Goal: Transaction & Acquisition: Download file/media

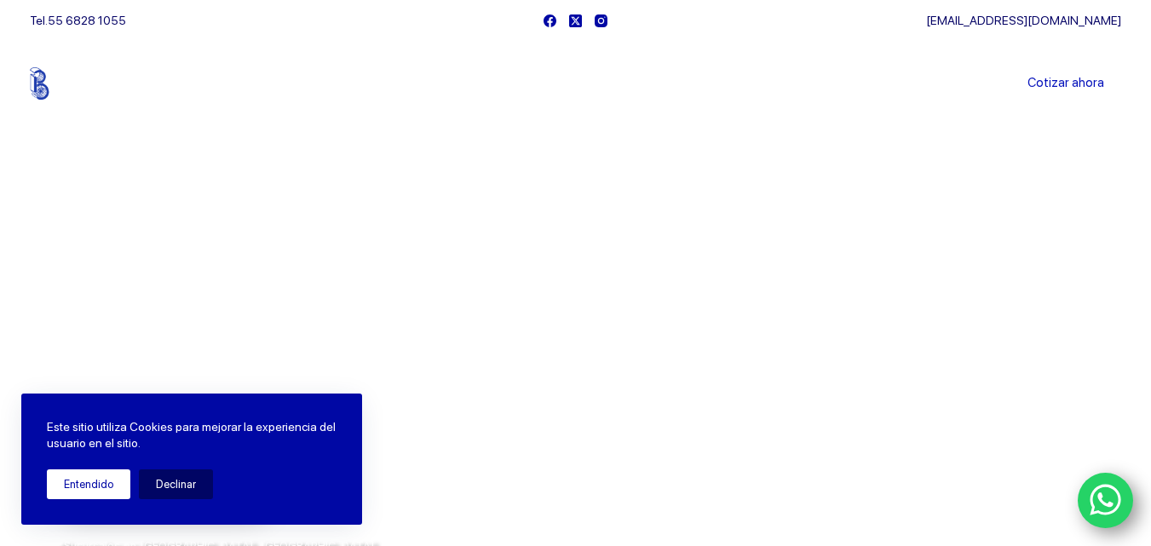
click at [101, 493] on button "Entendido" at bounding box center [89, 485] width 84 height 30
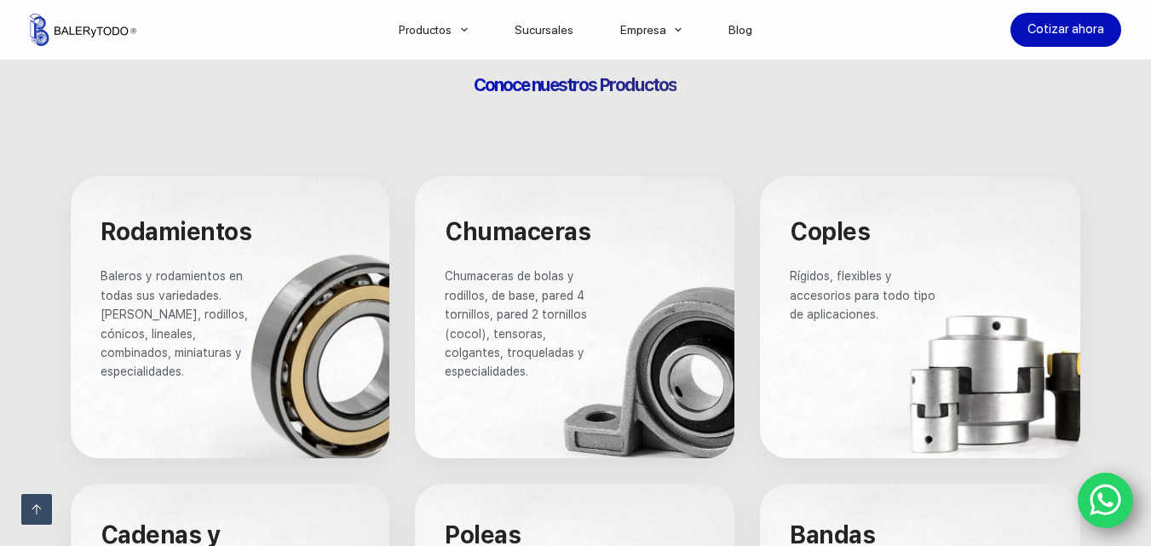
scroll to position [937, 0]
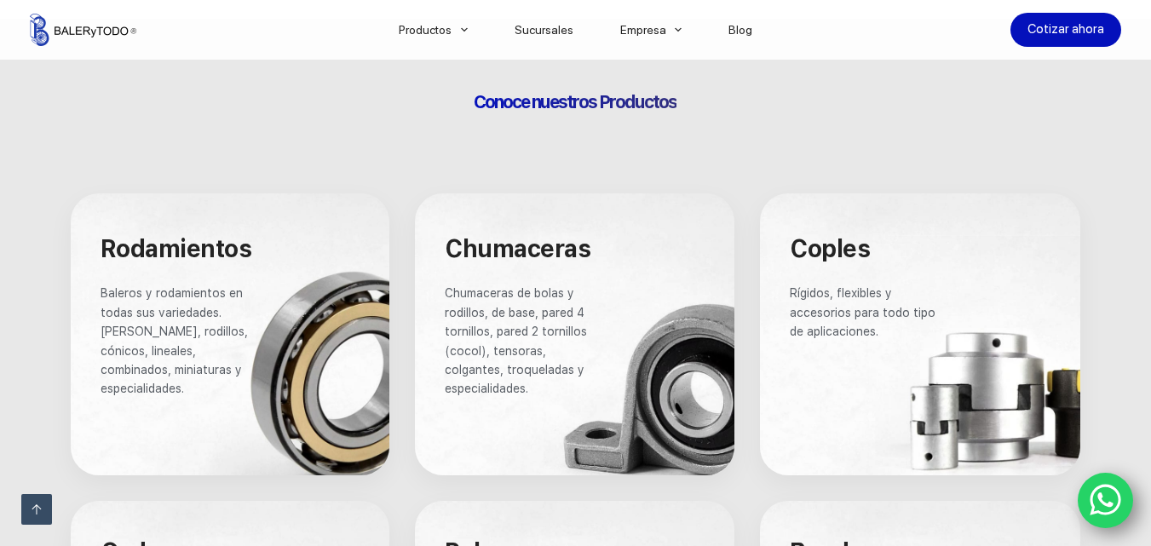
click at [250, 271] on div at bounding box center [231, 333] width 320 height 281
click at [237, 258] on span "Rodamientos" at bounding box center [177, 248] width 152 height 29
click at [262, 343] on div at bounding box center [231, 333] width 320 height 281
click at [159, 372] on span "Baleros y rodamientos en todas sus variedades. Bolas, rodillos, cónicos, lineal…" at bounding box center [176, 340] width 151 height 109
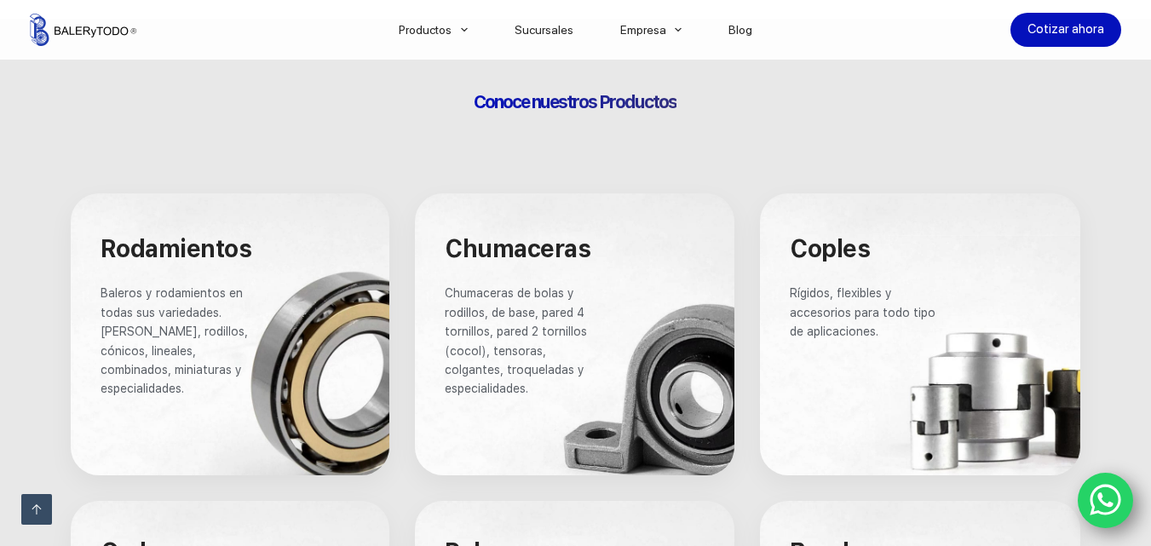
click at [244, 268] on div at bounding box center [231, 333] width 320 height 281
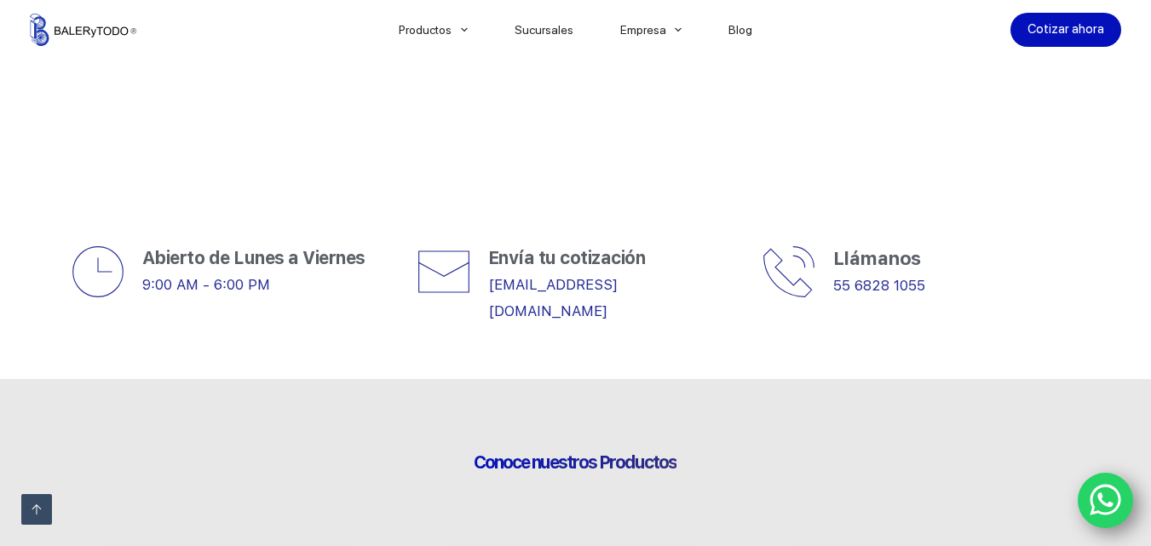
scroll to position [597, 0]
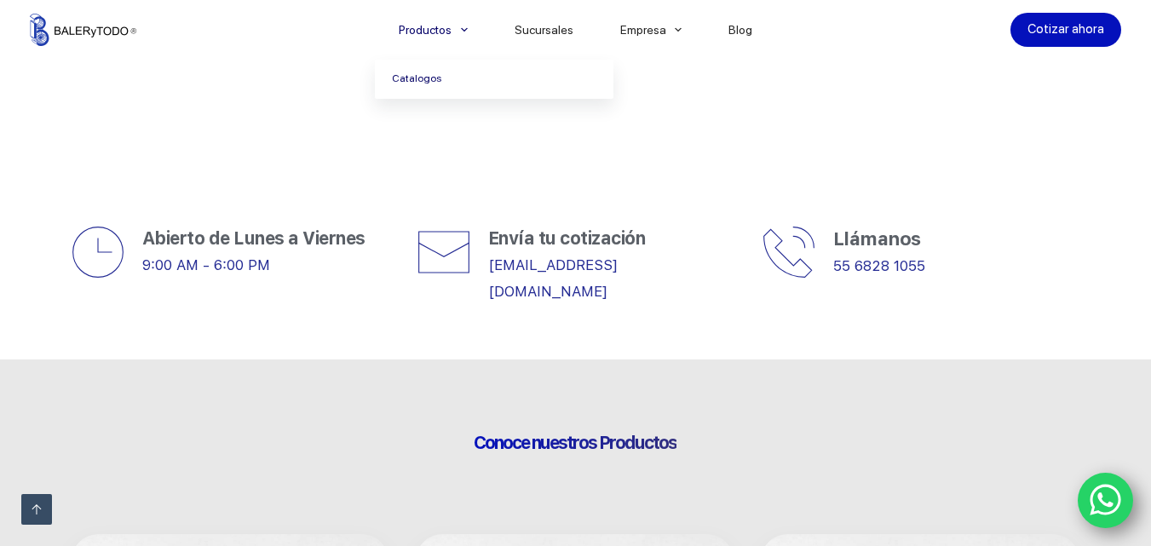
click at [425, 76] on link "Catalogos" at bounding box center [494, 79] width 239 height 39
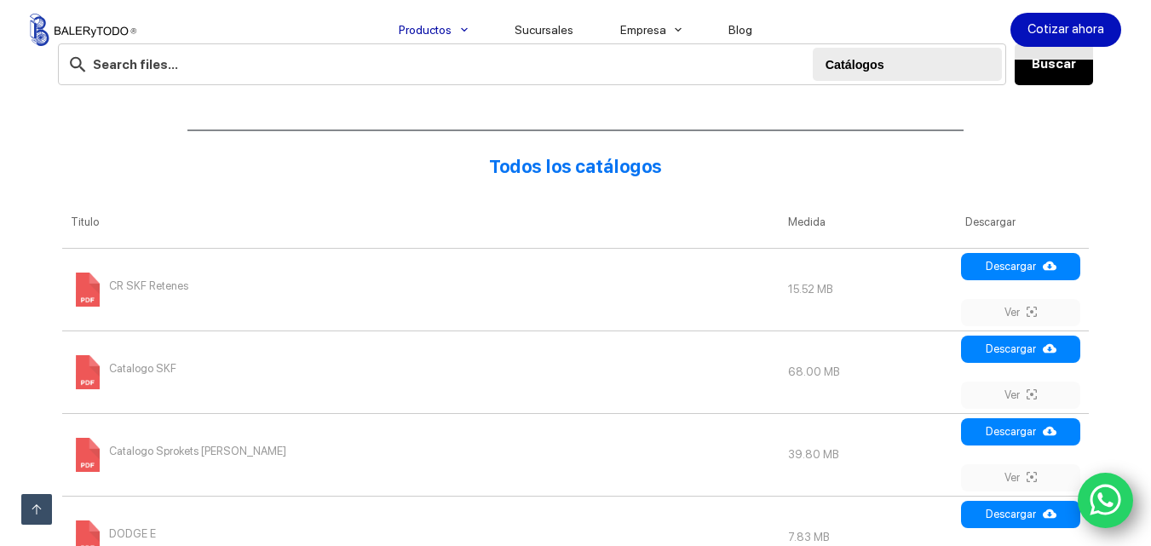
scroll to position [682, 0]
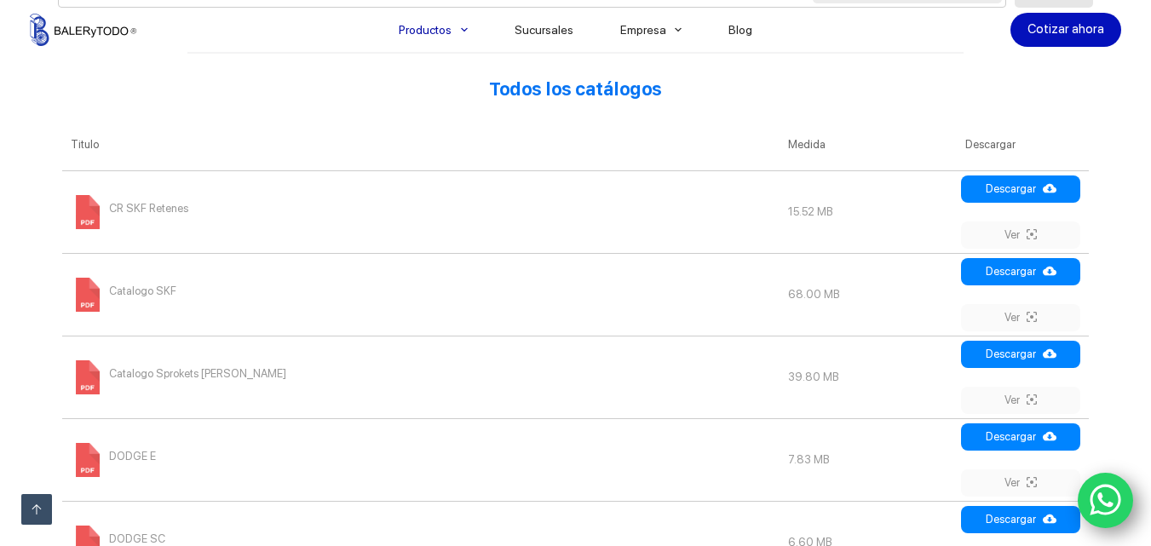
click at [142, 205] on span "CR SKF Retenes" at bounding box center [148, 208] width 79 height 27
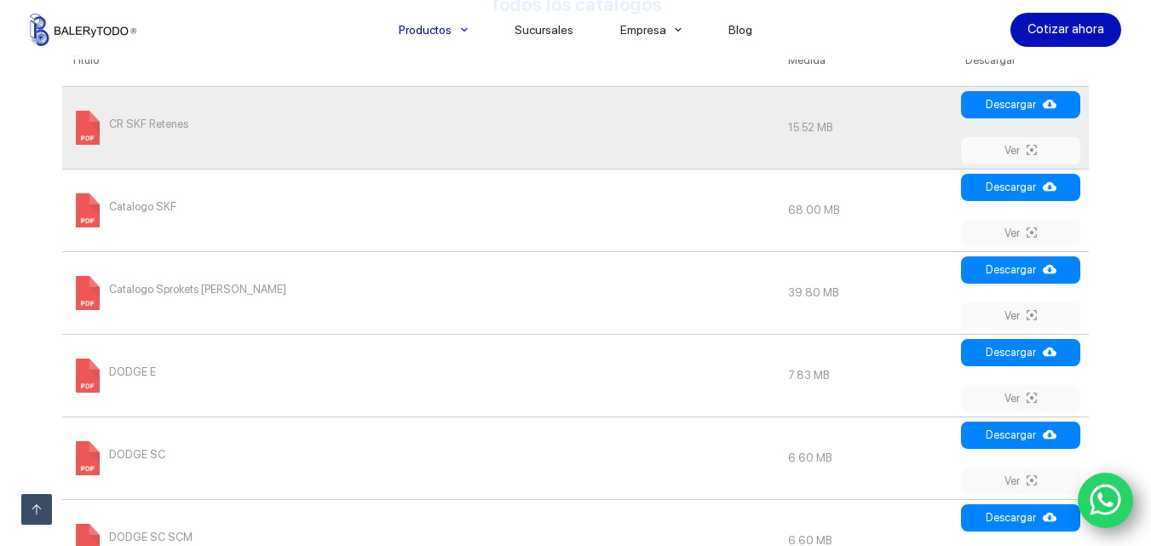
scroll to position [767, 0]
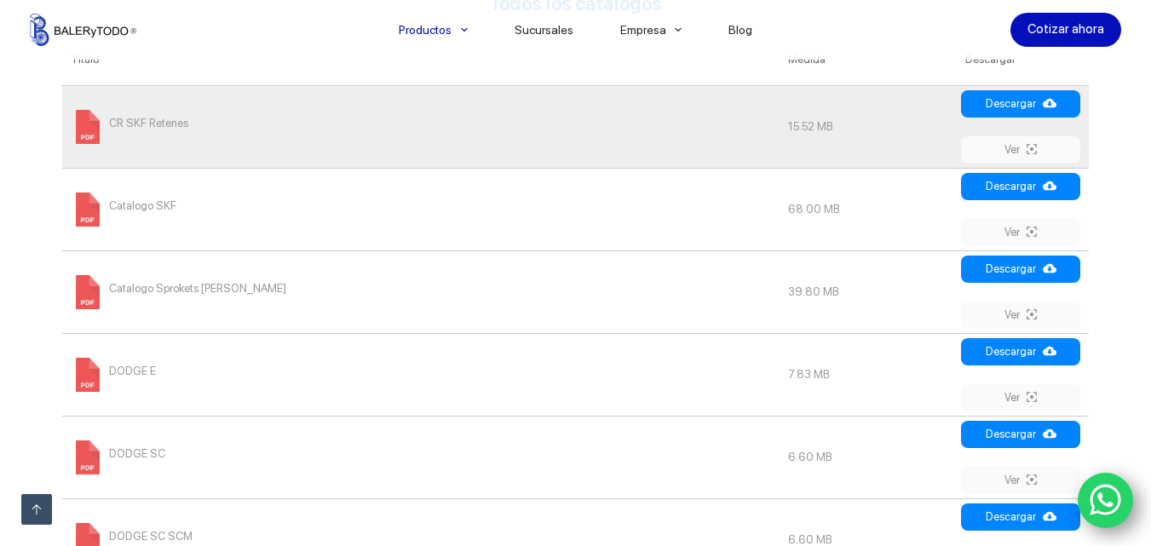
click at [145, 211] on span "Catalogo SKF" at bounding box center [142, 206] width 67 height 27
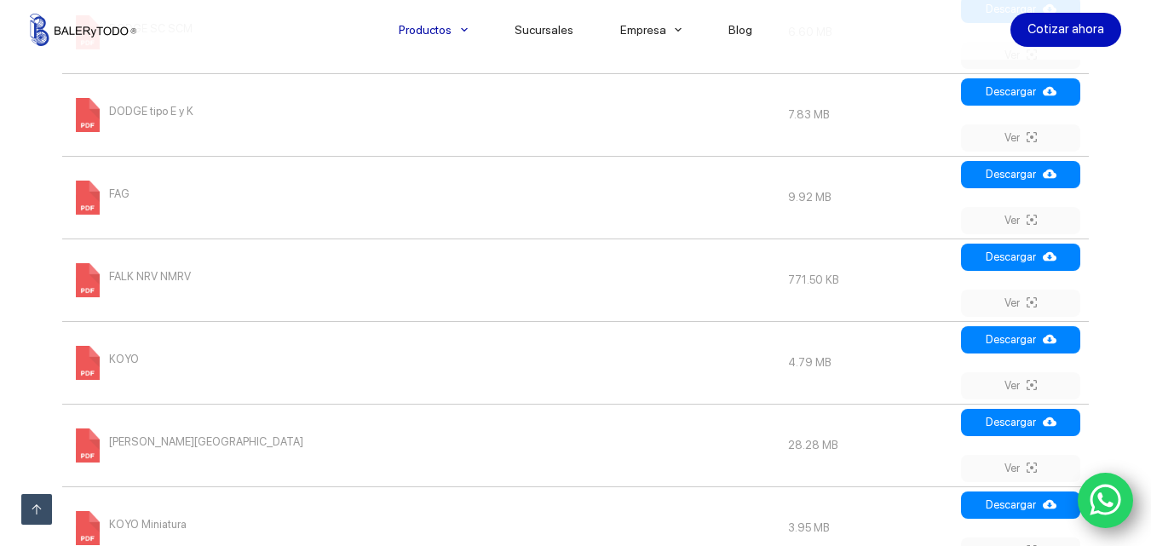
scroll to position [1278, 0]
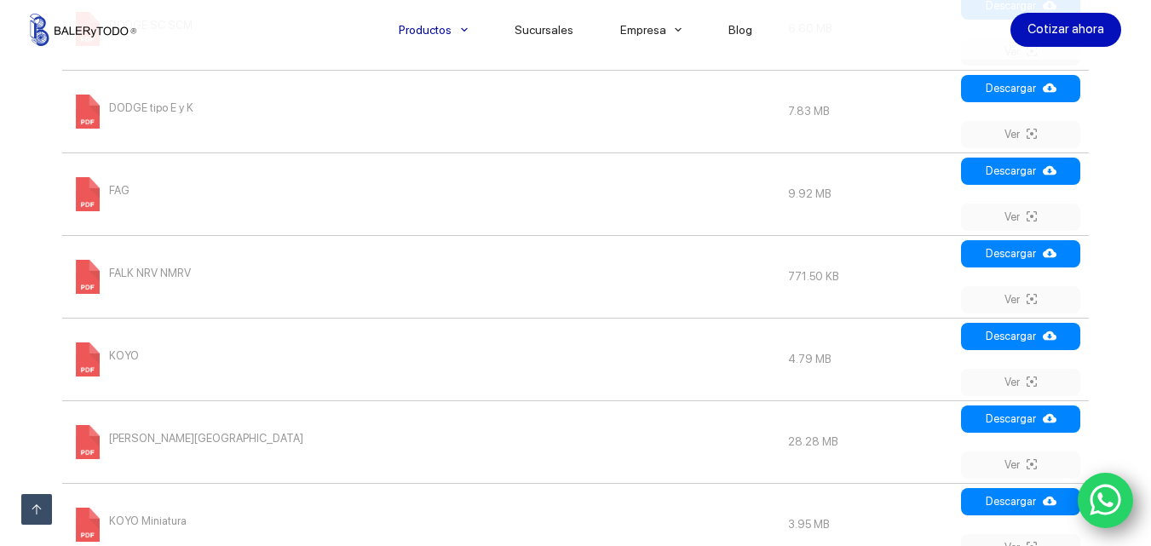
click at [89, 187] on span at bounding box center [88, 194] width 34 height 34
